Goal: Entertainment & Leisure: Consume media (video, audio)

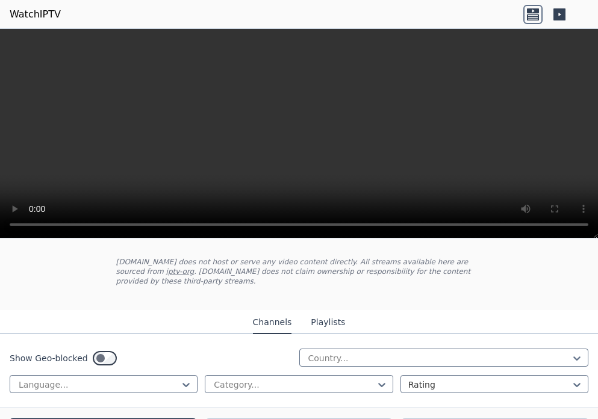
scroll to position [120, 0]
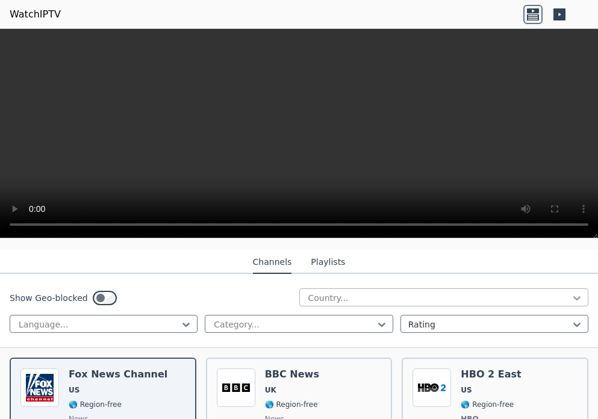
click at [571, 293] on icon at bounding box center [577, 298] width 12 height 12
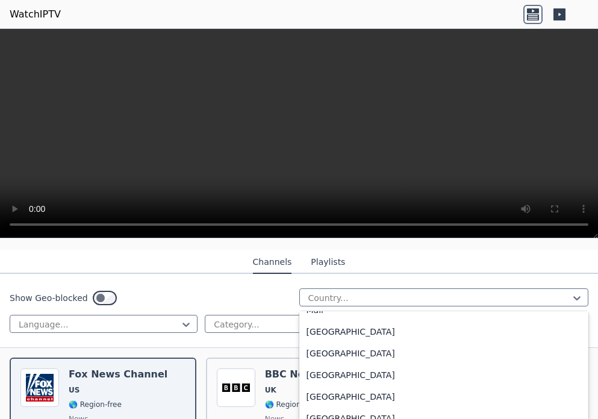
scroll to position [2469, 0]
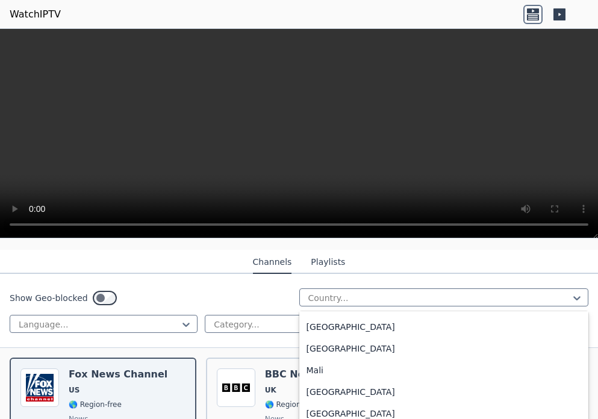
click at [350, 121] on div "[GEOGRAPHIC_DATA]" at bounding box center [444, 110] width 290 height 22
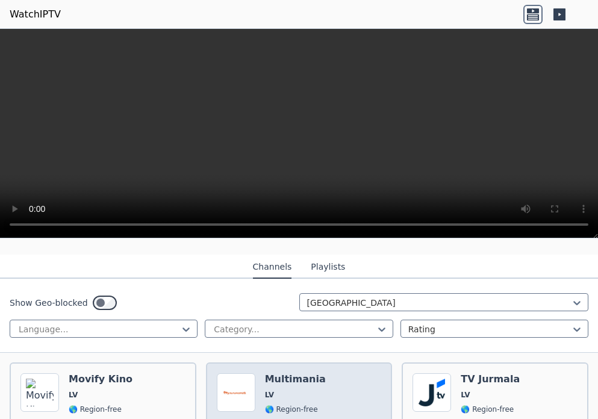
scroll to position [146, 0]
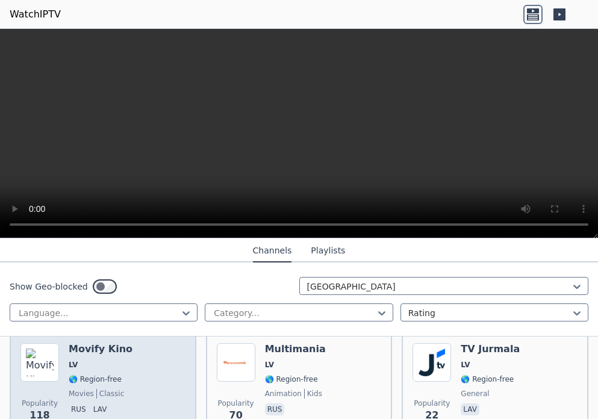
click at [89, 361] on div "Movify Kino LV 🌎 Region-free movies classic rus lav" at bounding box center [101, 386] width 64 height 87
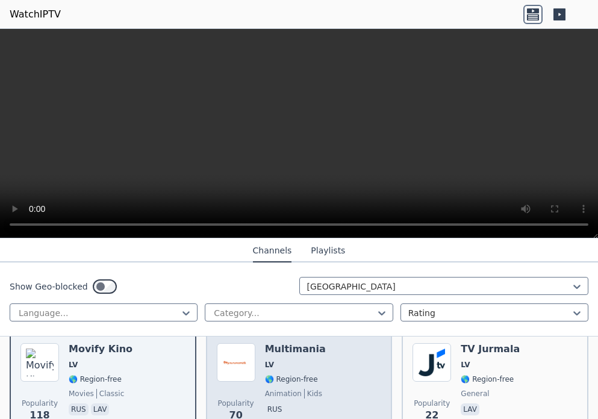
click at [285, 360] on span "LV" at bounding box center [295, 365] width 61 height 10
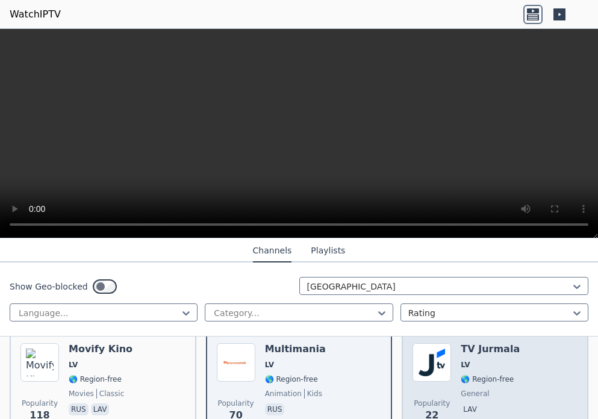
click at [463, 360] on span "LV" at bounding box center [490, 365] width 59 height 10
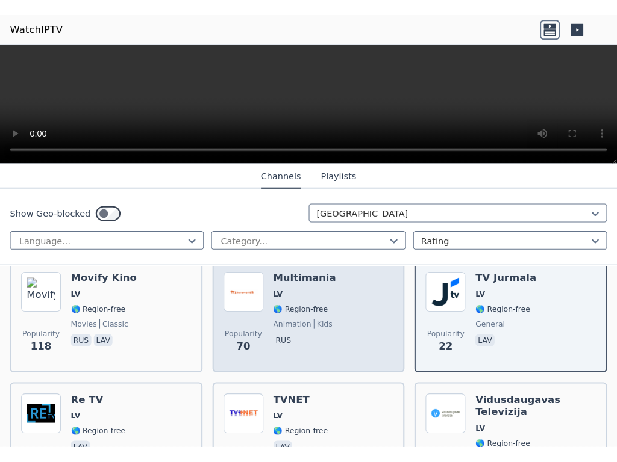
scroll to position [206, 0]
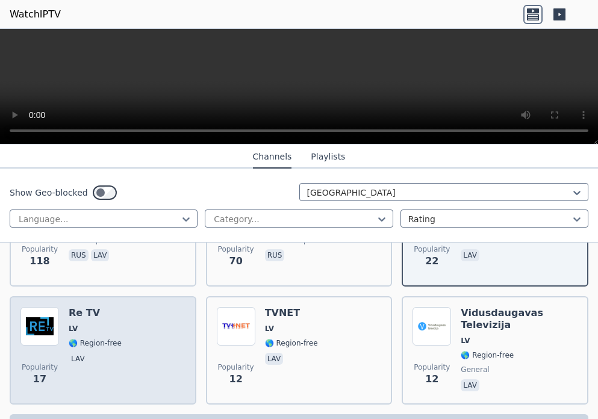
click at [101, 339] on div "Re TV LV 🌎 Region-free lav" at bounding box center [95, 350] width 53 height 87
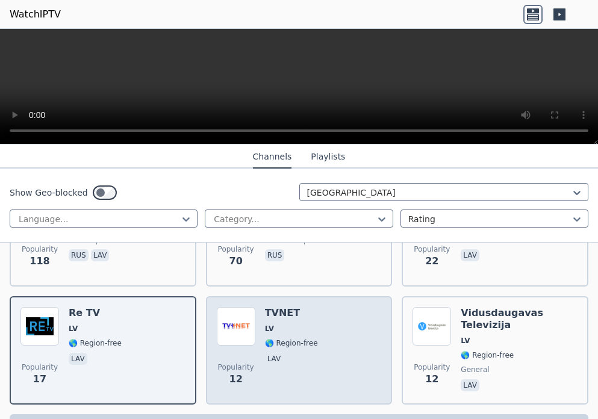
click at [269, 339] on div "TVNET LV 🌎 Region-free lav" at bounding box center [291, 350] width 53 height 87
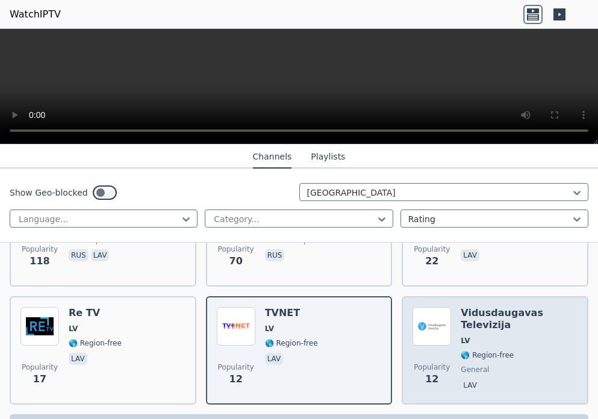
click at [461, 350] on span "🌎 Region-free" at bounding box center [487, 355] width 53 height 10
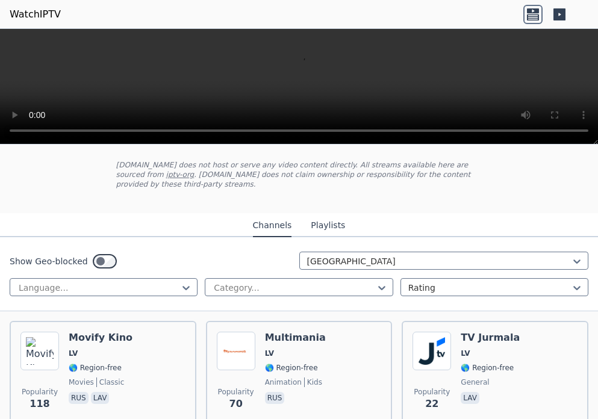
scroll to position [52, 0]
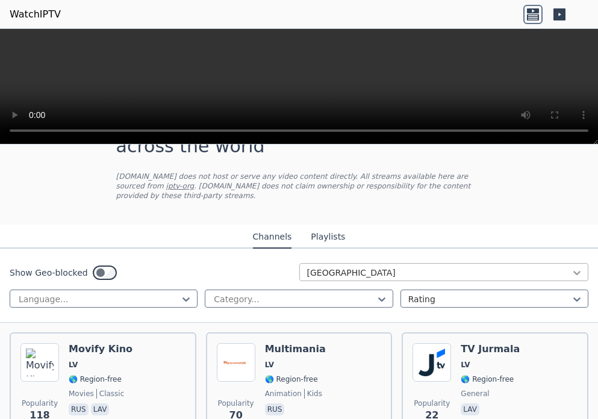
click at [571, 267] on icon at bounding box center [577, 273] width 12 height 12
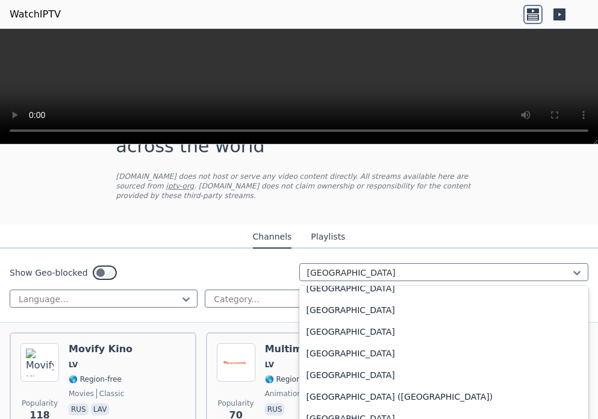
scroll to position [2720, 0]
click at [373, 83] on div "[GEOGRAPHIC_DATA]" at bounding box center [444, 72] width 290 height 22
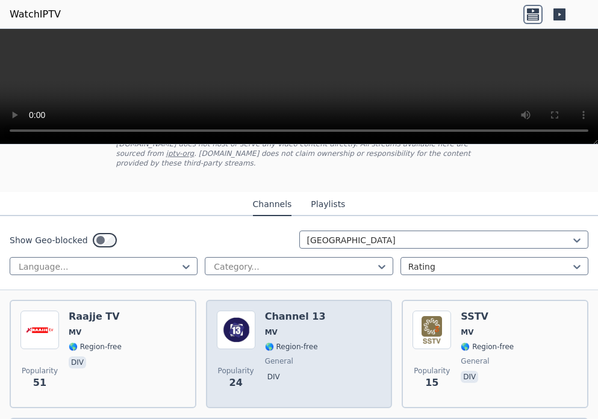
scroll to position [114, 0]
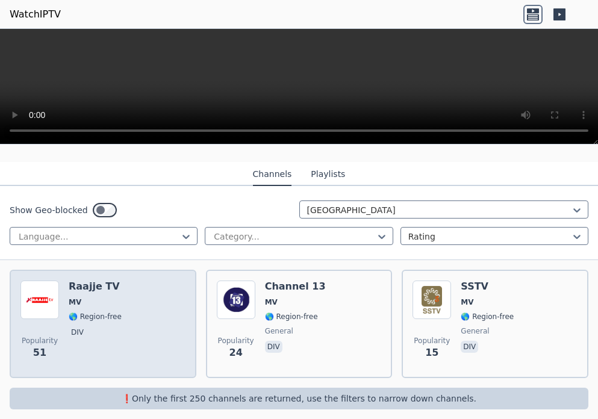
click at [75, 326] on p "div" at bounding box center [77, 332] width 17 height 12
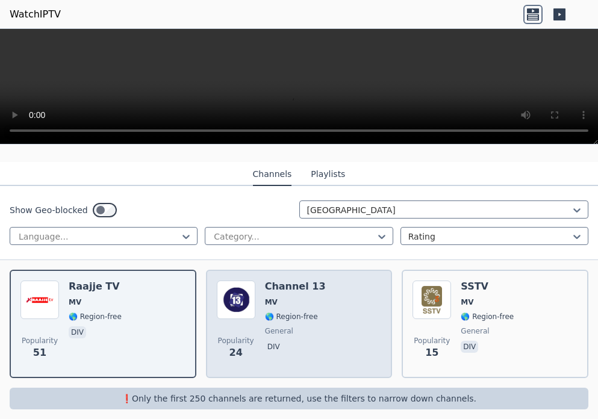
click at [281, 312] on span "🌎 Region-free" at bounding box center [291, 317] width 53 height 10
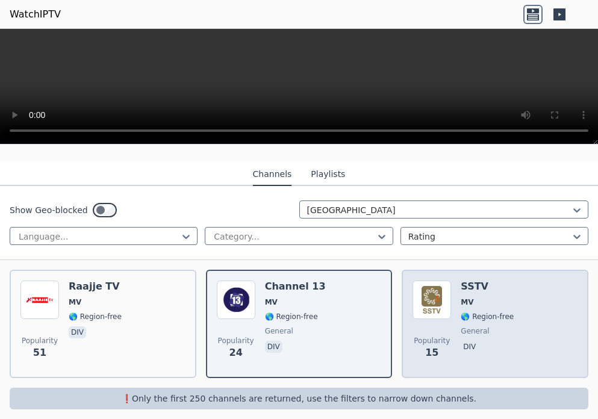
click at [461, 315] on div "SSTV MV 🌎 Region-free general div" at bounding box center [487, 324] width 53 height 87
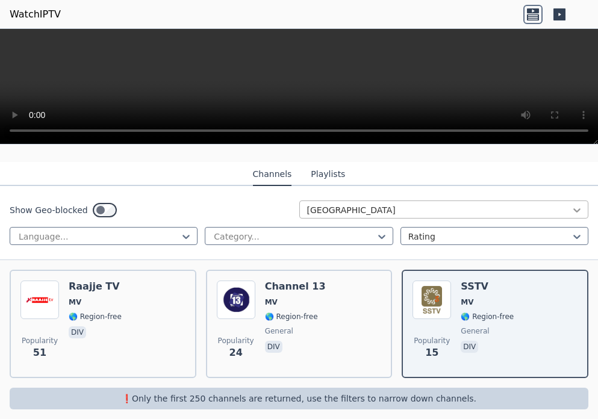
click at [571, 204] on icon at bounding box center [577, 210] width 12 height 12
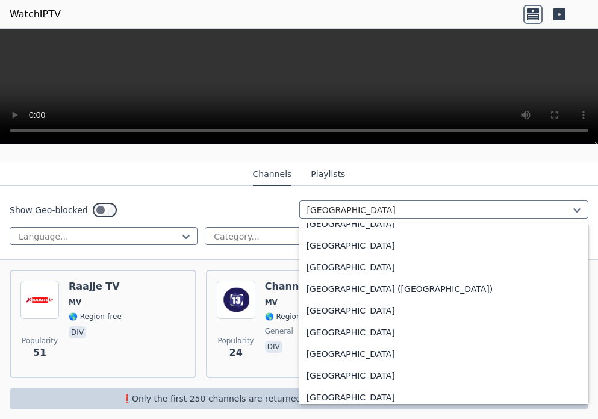
scroll to position [2804, 0]
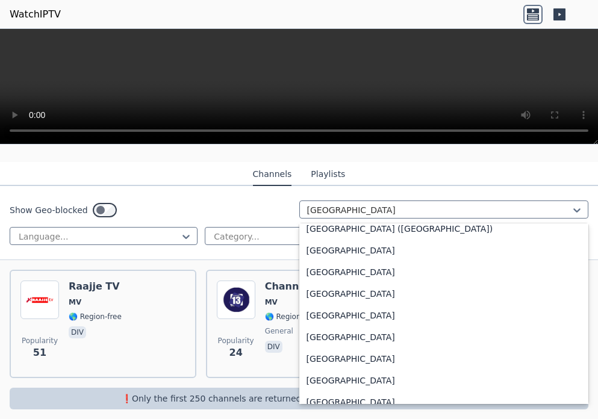
click at [411, 66] on div "[GEOGRAPHIC_DATA]" at bounding box center [444, 56] width 290 height 22
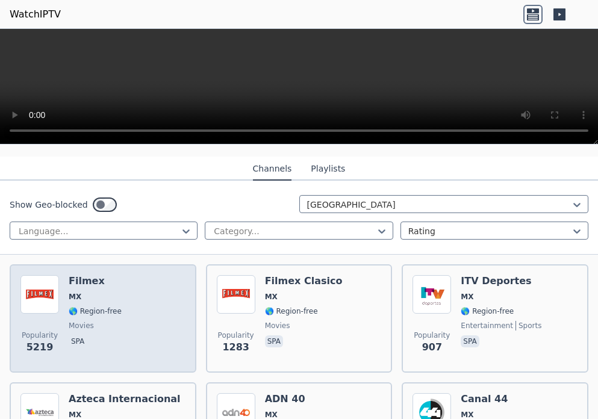
scroll to position [120, 0]
click at [84, 309] on div "Filmex MX 🌎 Region-free movies spa" at bounding box center [95, 318] width 53 height 87
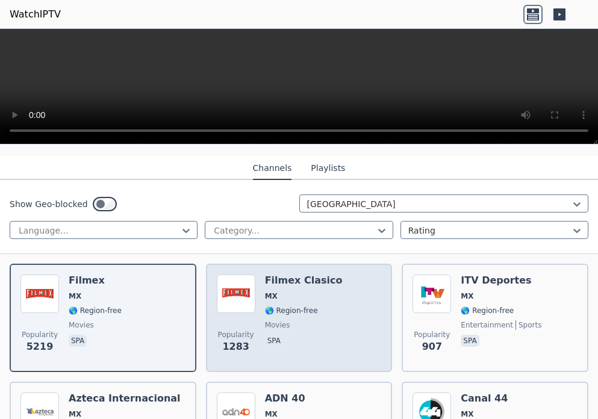
click at [265, 320] on span "movies" at bounding box center [277, 325] width 25 height 10
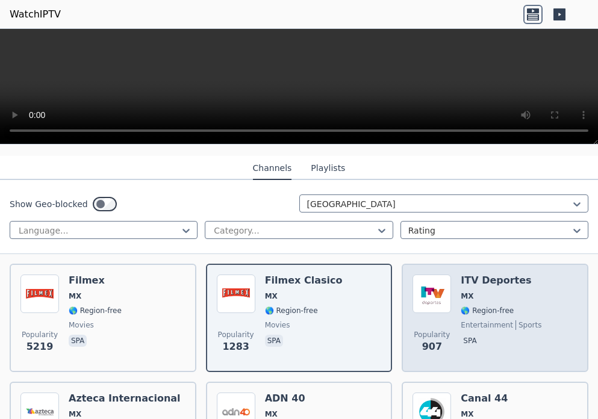
click at [462, 310] on div "ITV Deportes MX 🌎 Region-free entertainment sports spa" at bounding box center [501, 318] width 81 height 87
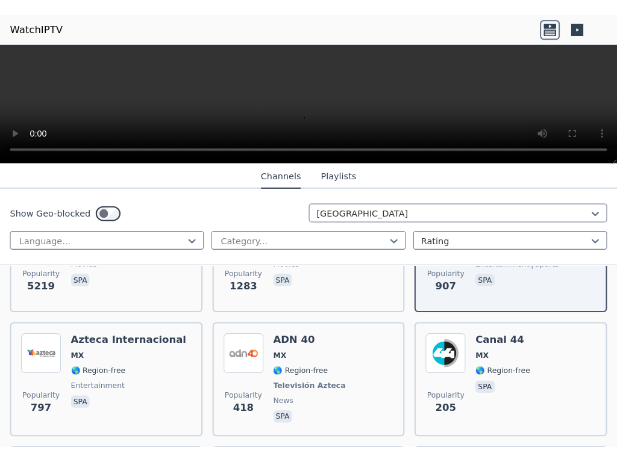
scroll to position [241, 0]
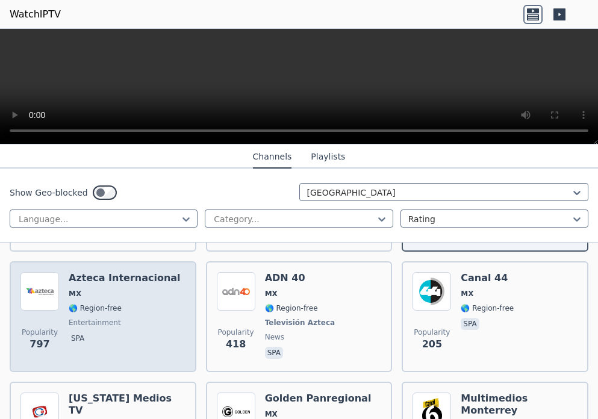
click at [87, 303] on span "🌎 Region-free" at bounding box center [95, 308] width 53 height 10
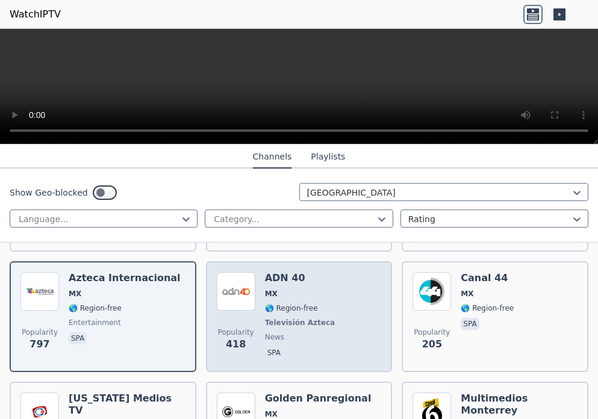
click at [275, 318] on span "Televisión Azteca" at bounding box center [300, 323] width 70 height 10
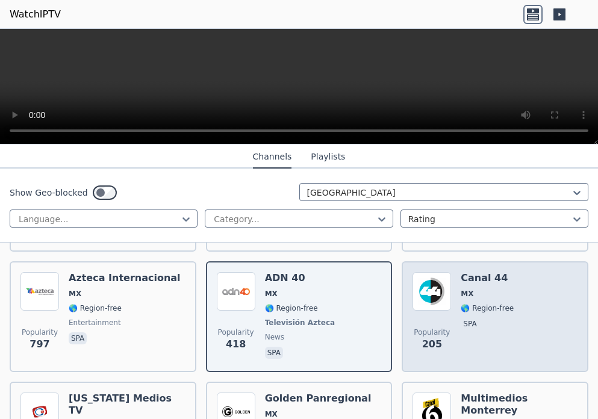
click at [477, 320] on span "spa" at bounding box center [487, 325] width 53 height 14
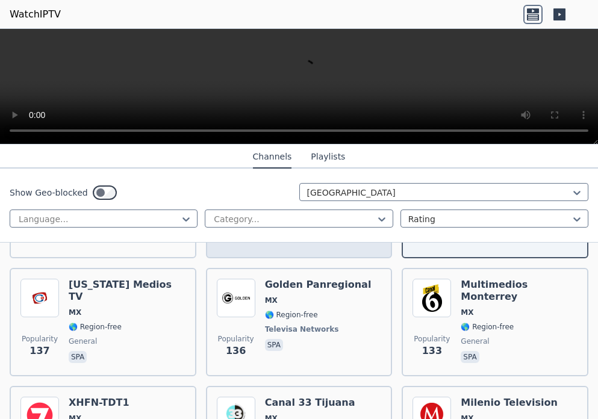
scroll to position [361, 0]
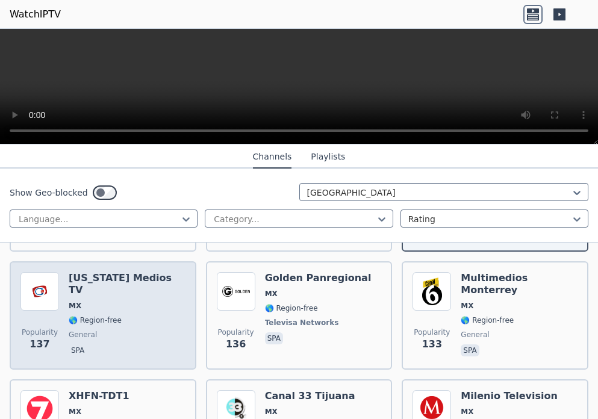
click at [89, 303] on div "[US_STATE] Medios TV MX 🌎 Region-free general spa" at bounding box center [127, 315] width 117 height 87
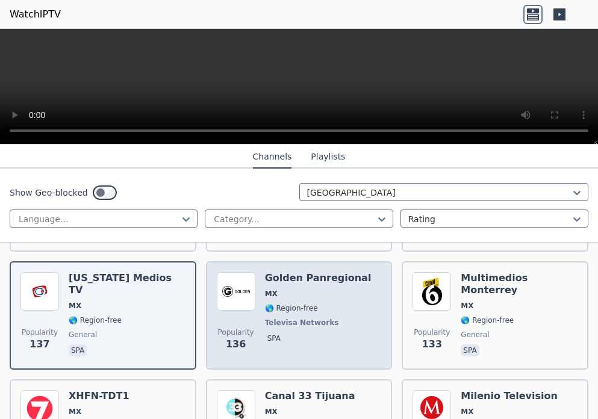
click at [273, 318] on span "Televisa Networks" at bounding box center [302, 323] width 74 height 10
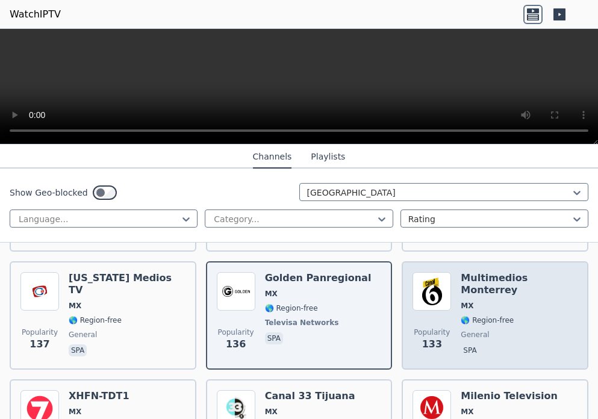
click at [464, 330] on span "general" at bounding box center [475, 335] width 28 height 10
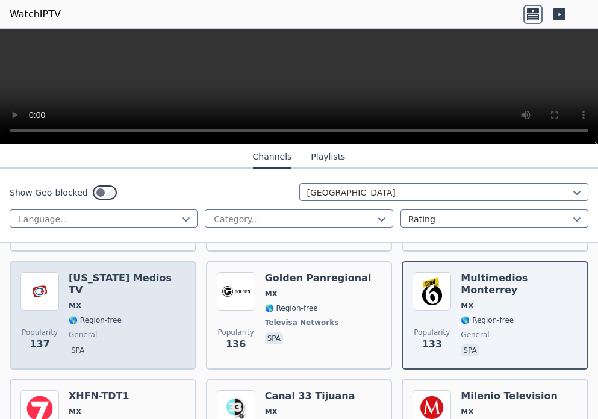
click at [82, 330] on span "general" at bounding box center [83, 335] width 28 height 10
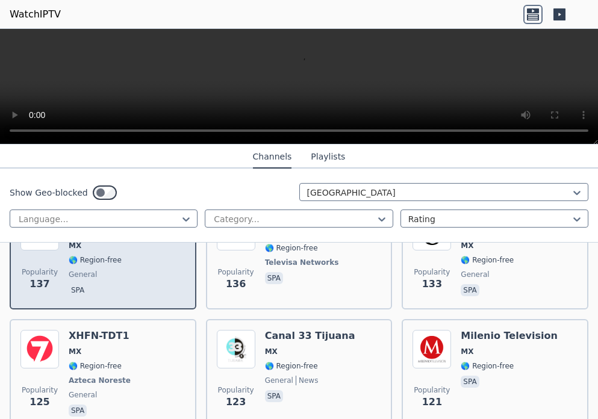
scroll to position [482, 0]
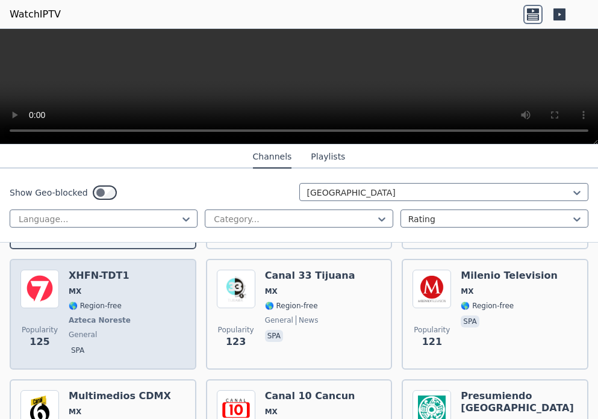
click at [101, 304] on div "XHFN-TDT1 MX 🌎 Region-free Azteca Noreste general spa" at bounding box center [101, 314] width 64 height 89
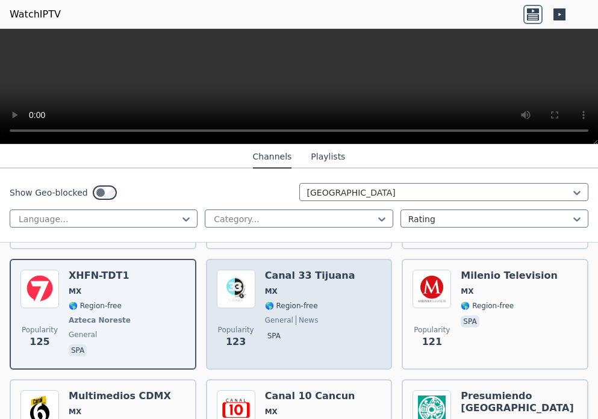
click at [265, 301] on span "🌎 Region-free" at bounding box center [291, 306] width 53 height 10
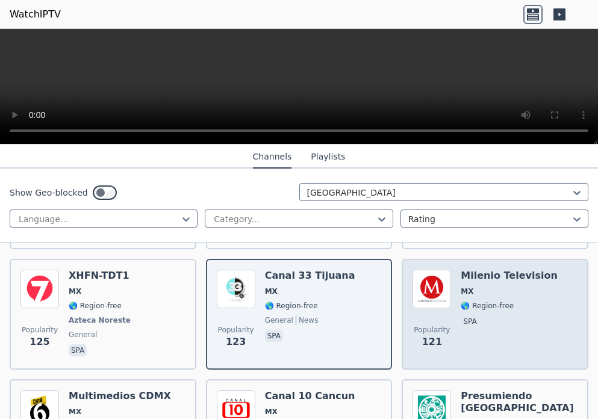
click at [461, 303] on div "Milenio Television MX 🌎 Region-free spa" at bounding box center [509, 314] width 96 height 89
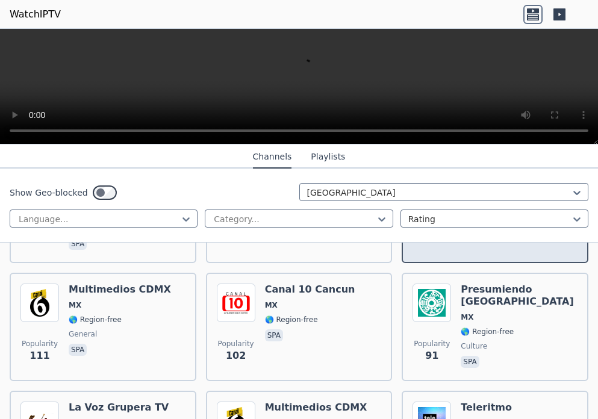
scroll to position [602, 0]
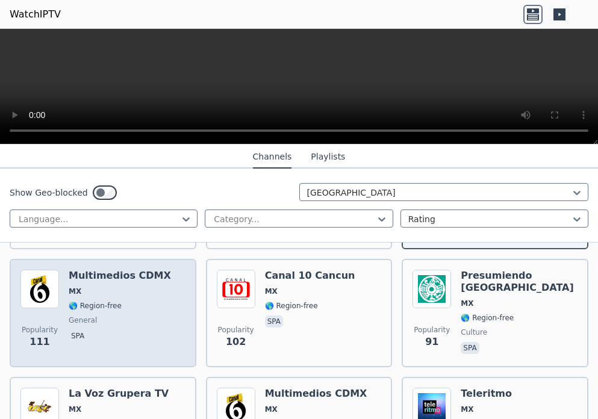
click at [94, 316] on span "general" at bounding box center [120, 321] width 102 height 10
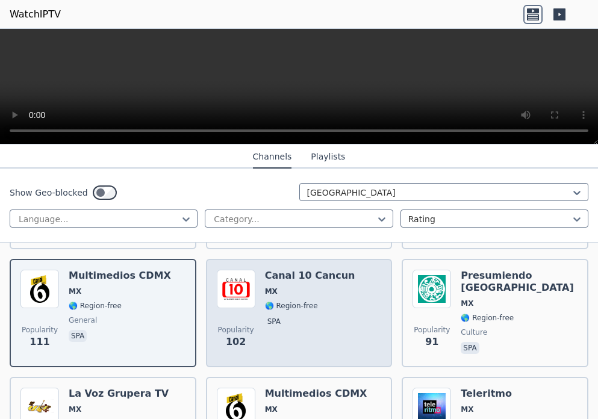
click at [260, 305] on div "Popularity 102 Canal 10 Cancun MX 🌎 Region-free spa" at bounding box center [299, 313] width 165 height 87
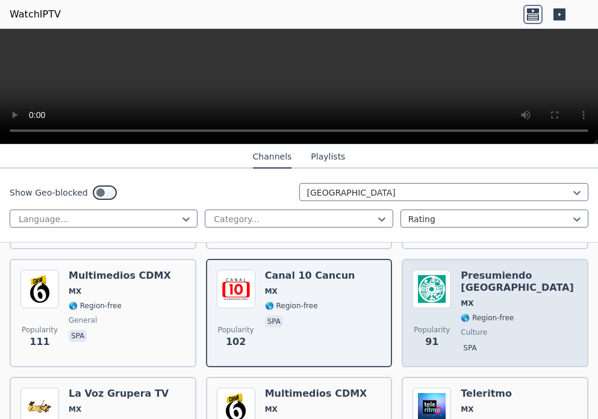
click at [470, 328] on span "culture" at bounding box center [474, 333] width 26 height 10
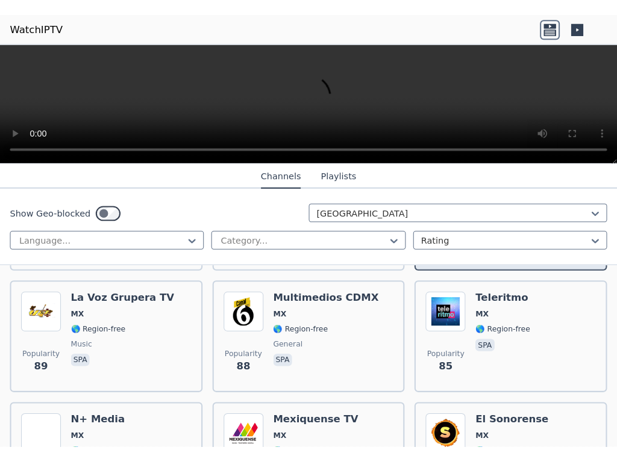
scroll to position [723, 0]
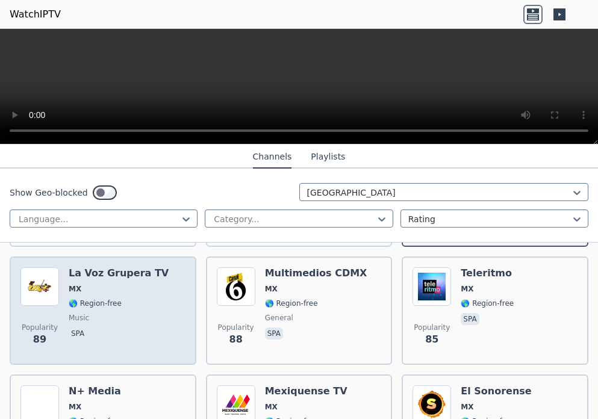
click at [92, 313] on span "music" at bounding box center [119, 318] width 100 height 10
